Goal: Download file/media: Obtain a digital file from the website

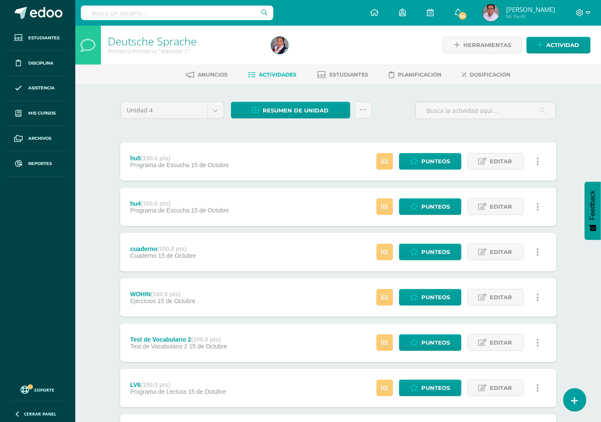
click at [163, 17] on input "text" at bounding box center [177, 13] width 192 height 15
type input "[PERSON_NAME]"
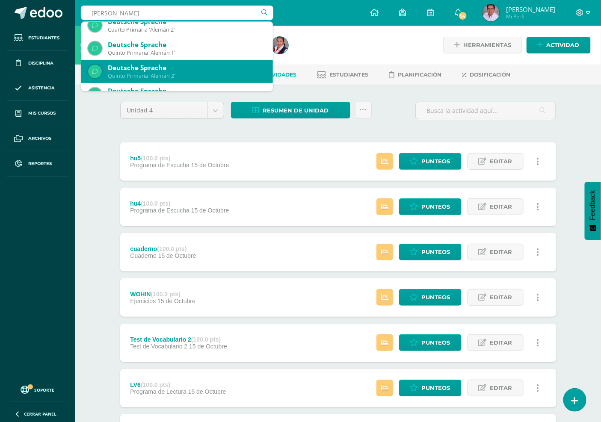
scroll to position [47, 0]
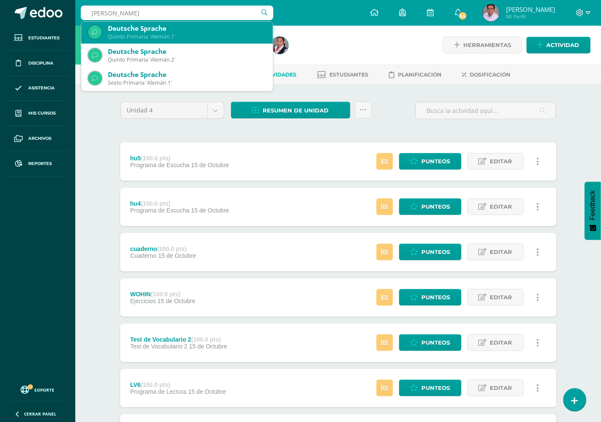
click at [177, 38] on div "Quinto Primaria 'Alemán 1'" at bounding box center [187, 36] width 158 height 7
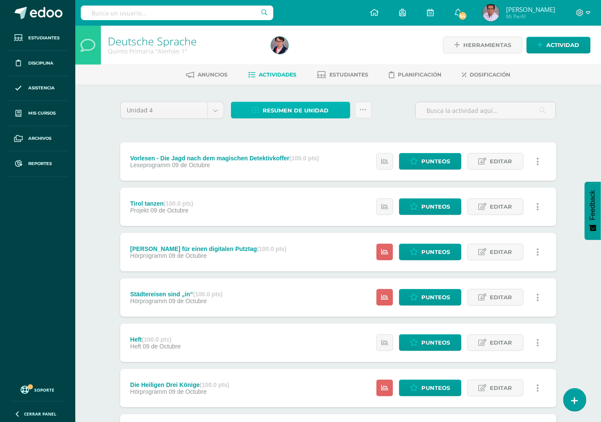
click at [313, 111] on span "Resumen de unidad" at bounding box center [296, 111] width 66 height 16
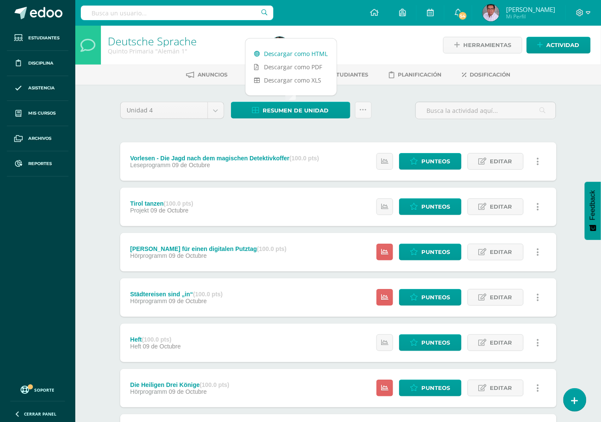
click at [298, 52] on link "Descargar como HTML" at bounding box center [290, 53] width 91 height 13
click at [192, 16] on input "text" at bounding box center [177, 13] width 192 height 15
type input "[PERSON_NAME]"
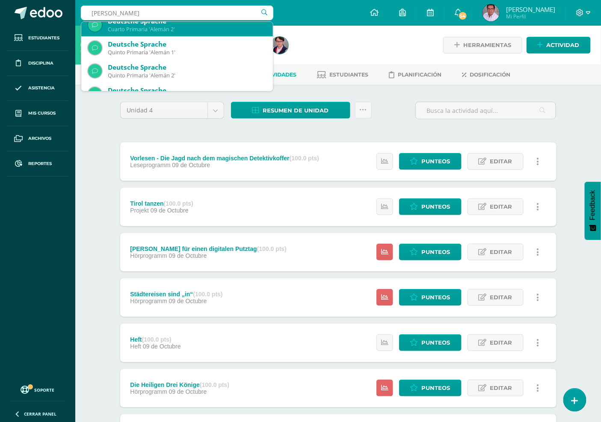
scroll to position [47, 0]
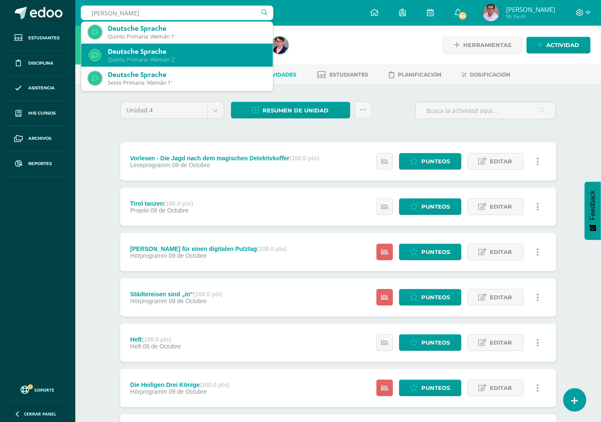
click at [179, 56] on div "Quinto Primaria 'Alemán 2'" at bounding box center [187, 59] width 158 height 7
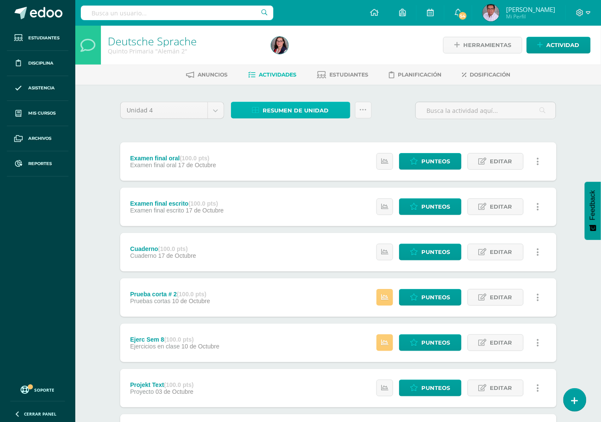
click at [314, 104] on span "Resumen de unidad" at bounding box center [296, 111] width 66 height 16
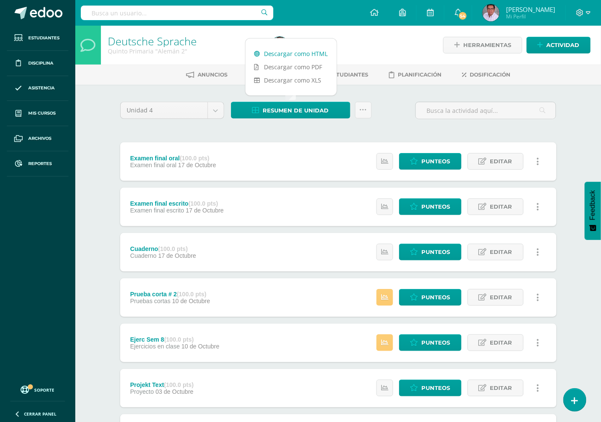
click at [304, 52] on link "Descargar como HTML" at bounding box center [290, 53] width 91 height 13
click at [176, 17] on input "text" at bounding box center [177, 13] width 192 height 15
type input "e"
type input "[PERSON_NAME]"
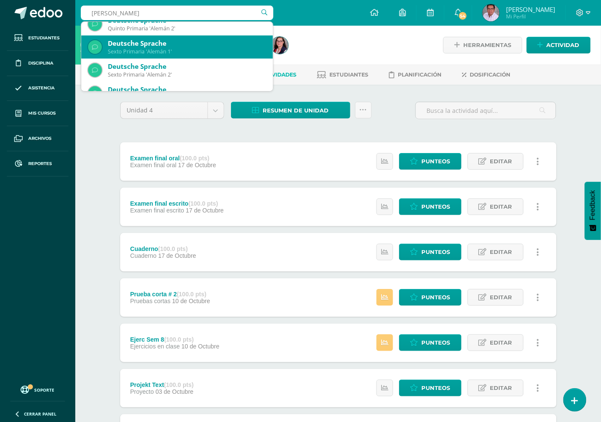
scroll to position [95, 0]
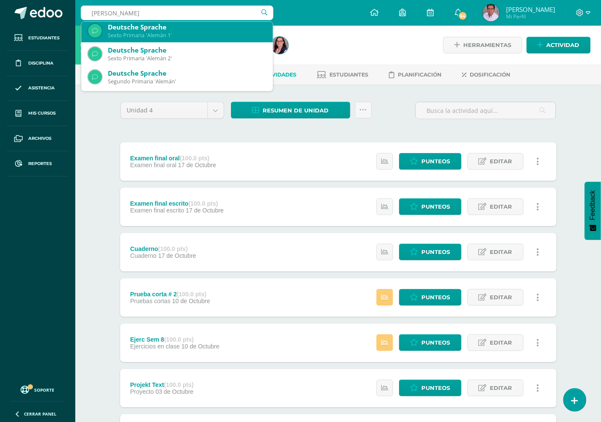
click at [168, 35] on div "Sexto Primaria 'Alemán 1'" at bounding box center [187, 35] width 158 height 7
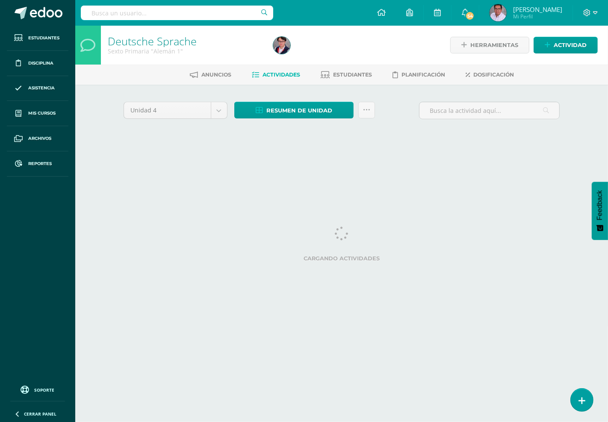
click at [139, 16] on input "text" at bounding box center [177, 13] width 192 height 15
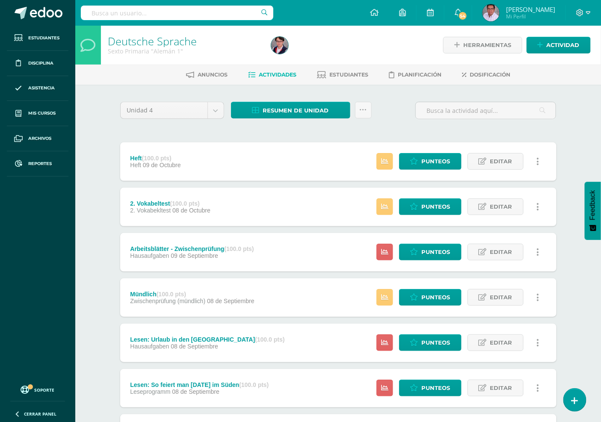
click at [134, 14] on input "text" at bounding box center [177, 13] width 192 height 15
type input "[PERSON_NAME]"
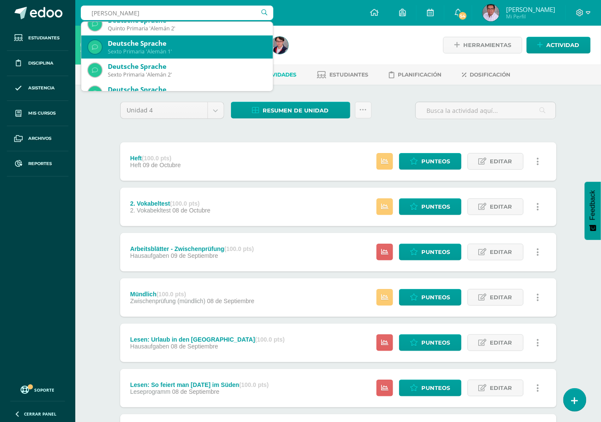
scroll to position [95, 0]
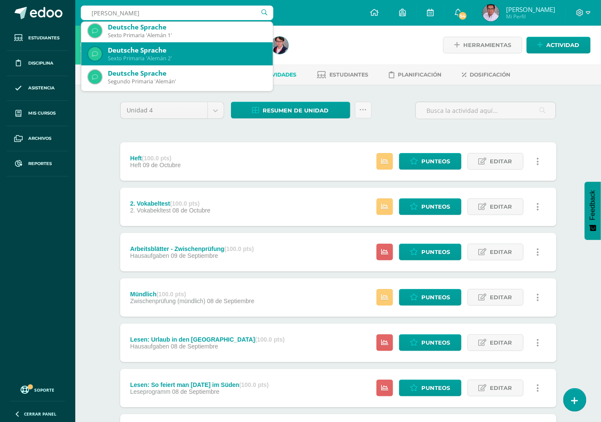
click at [192, 56] on div "Sexto Primaria 'Alemán 2'" at bounding box center [187, 58] width 158 height 7
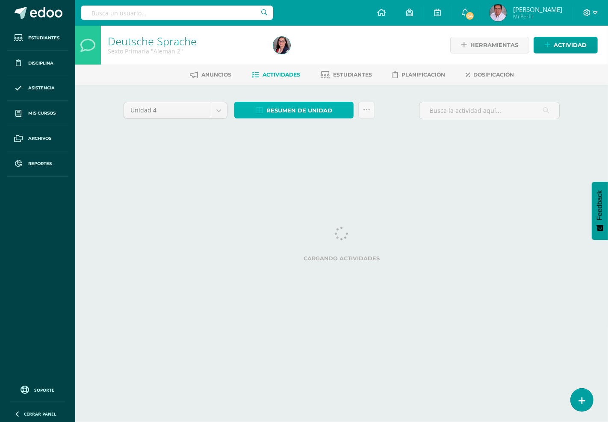
click at [311, 110] on span "Resumen de unidad" at bounding box center [299, 111] width 66 height 16
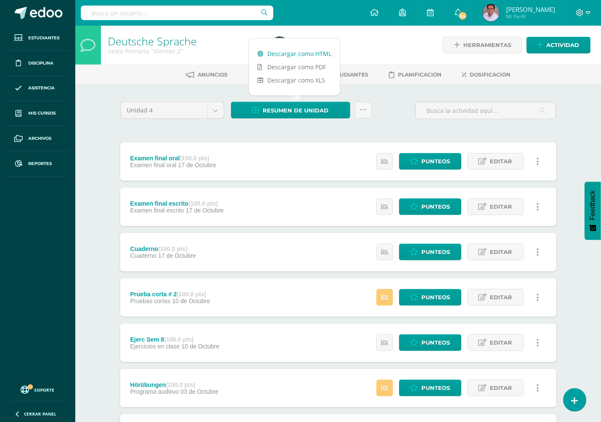
click at [293, 53] on link "Descargar como HTML" at bounding box center [294, 53] width 91 height 13
click at [204, 17] on input "text" at bounding box center [177, 13] width 192 height 15
type input "geschi"
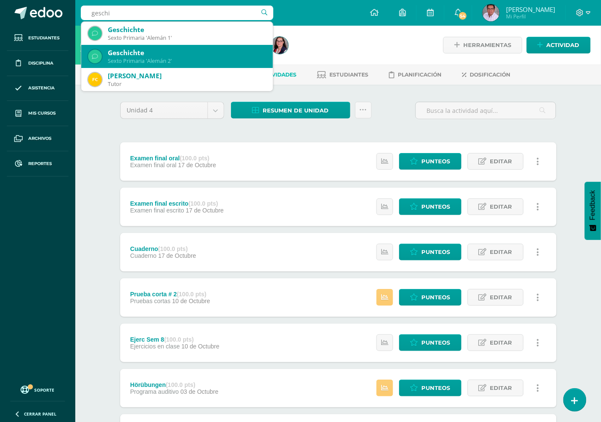
click at [168, 63] on div "Sexto Primaria 'Alemán 2'" at bounding box center [187, 60] width 158 height 7
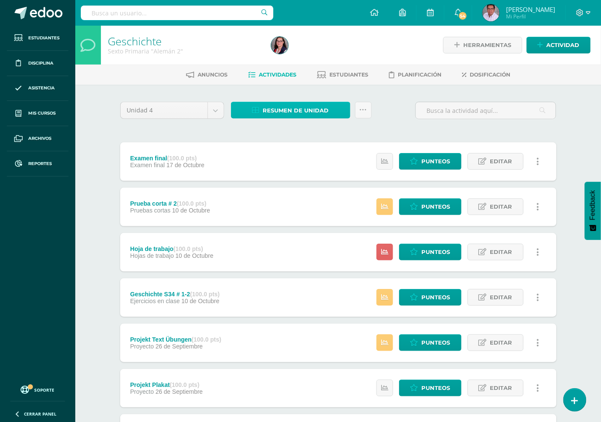
click at [327, 111] on span "Resumen de unidad" at bounding box center [296, 111] width 66 height 16
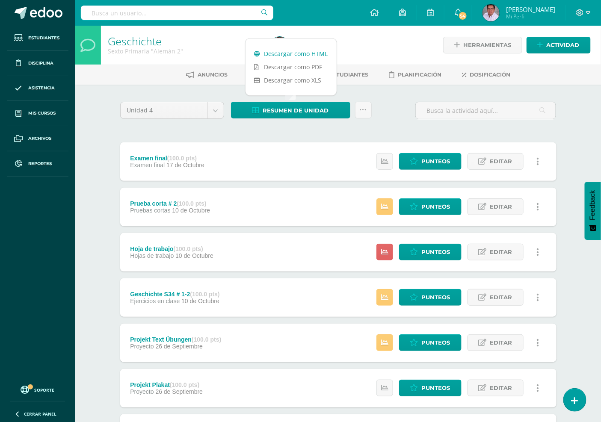
click at [313, 55] on link "Descargar como HTML" at bounding box center [290, 53] width 91 height 13
click at [164, 9] on input "text" at bounding box center [177, 13] width 192 height 15
type input "d"
type input "sach"
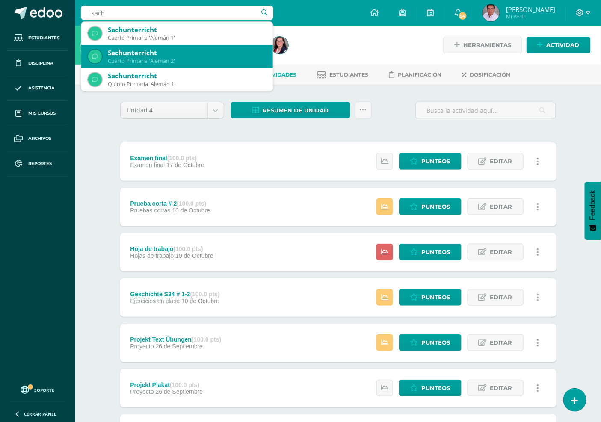
scroll to position [47, 0]
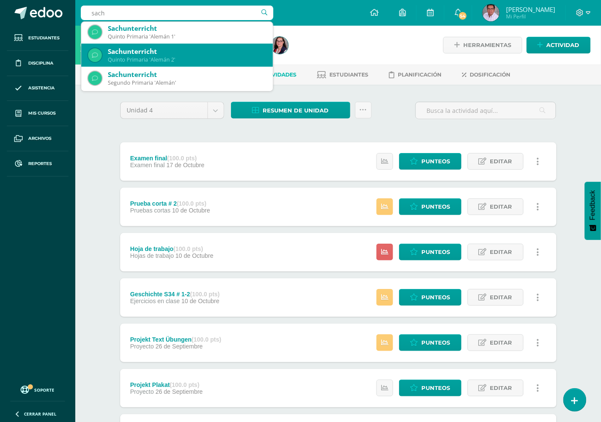
click at [178, 57] on div "Quinto Primaria 'Alemán 2'" at bounding box center [187, 59] width 158 height 7
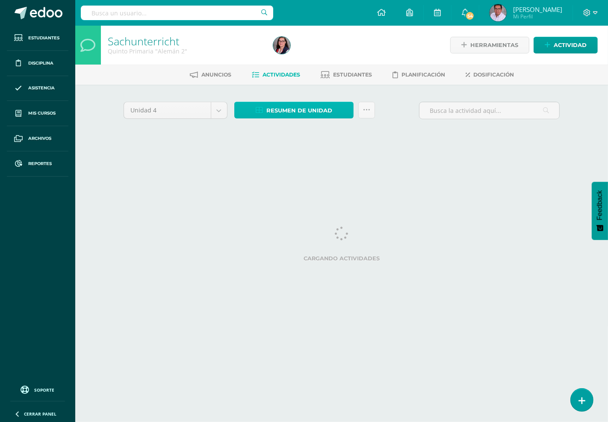
click at [301, 107] on span "Resumen de unidad" at bounding box center [299, 111] width 66 height 16
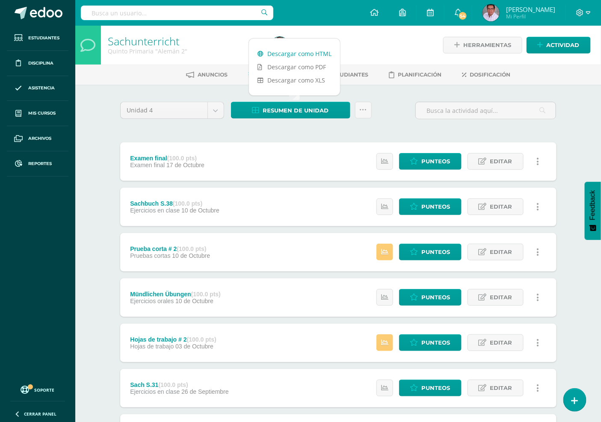
click at [297, 53] on link "Descargar como HTML" at bounding box center [294, 53] width 91 height 13
click at [332, 28] on div at bounding box center [351, 45] width 167 height 39
